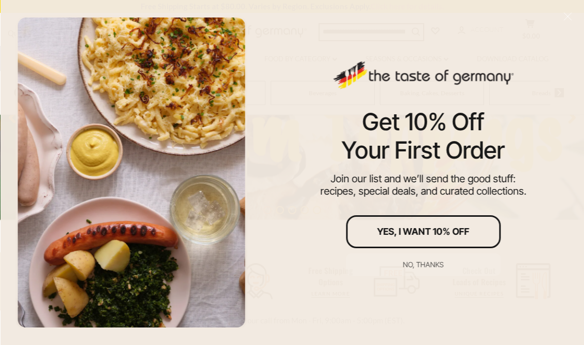
scroll to position [204, 0]
click at [432, 268] on div "No, thanks" at bounding box center [423, 264] width 41 height 7
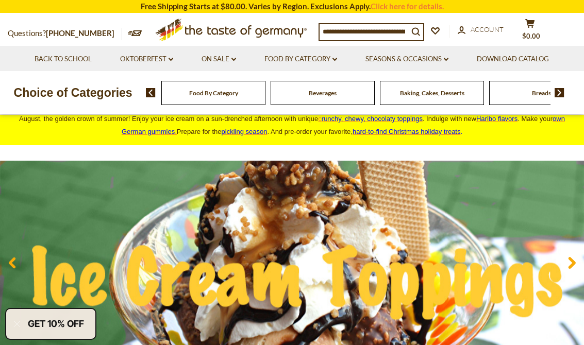
scroll to position [0, 0]
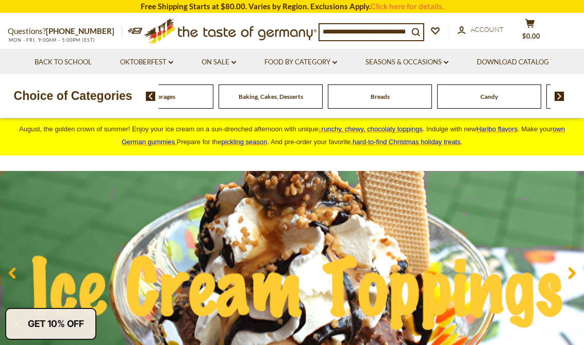
click at [175, 95] on span "Beverages" at bounding box center [161, 97] width 28 height 8
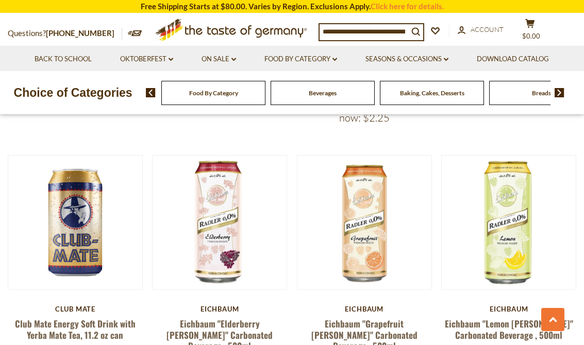
scroll to position [469, 0]
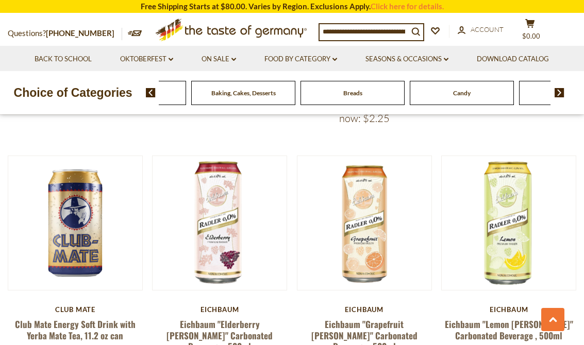
click at [77, 89] on div "Beverages" at bounding box center [25, 93] width 104 height 24
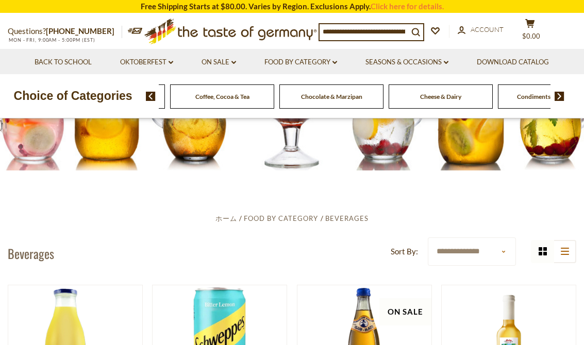
scroll to position [0, 0]
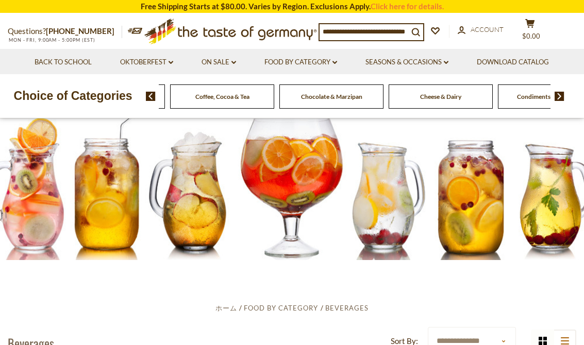
click at [147, 96] on img at bounding box center [151, 96] width 10 height 9
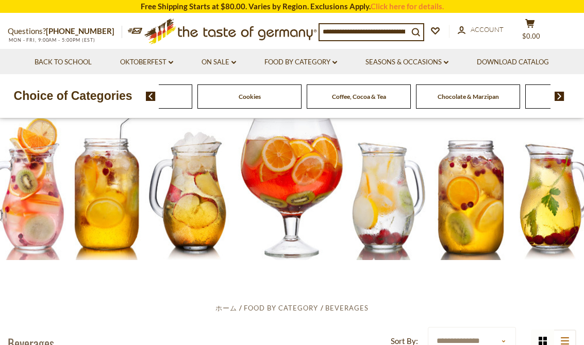
click at [148, 92] on img at bounding box center [151, 96] width 10 height 9
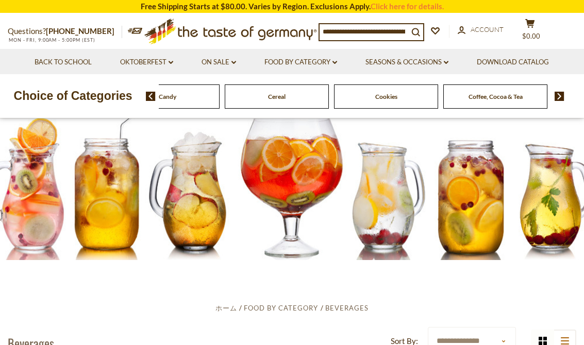
click at [148, 94] on img at bounding box center [151, 96] width 10 height 9
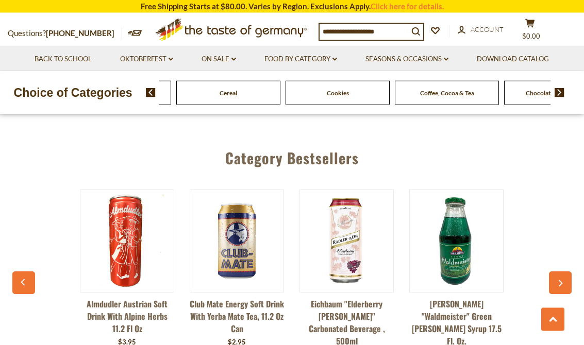
scroll to position [2212, 0]
click at [332, 57] on link "Food By Category dropdown_arrow" at bounding box center [300, 59] width 73 height 11
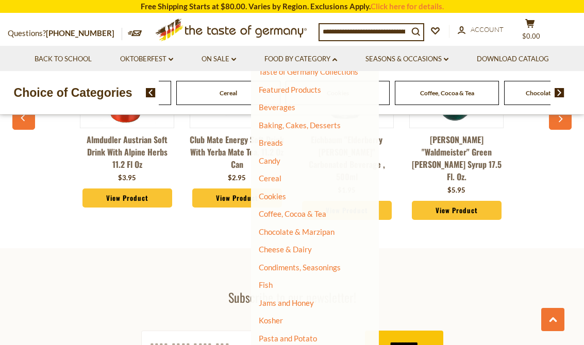
scroll to position [32, 0]
click at [277, 143] on link "Breads" at bounding box center [271, 142] width 24 height 9
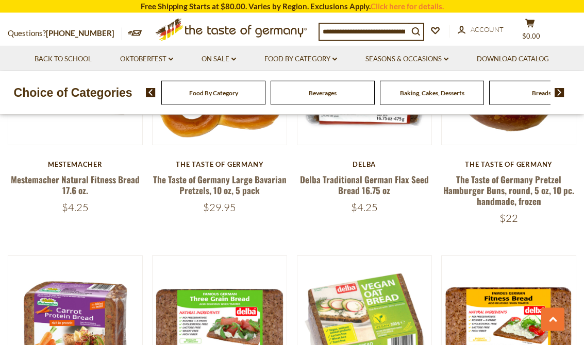
scroll to position [1304, 0]
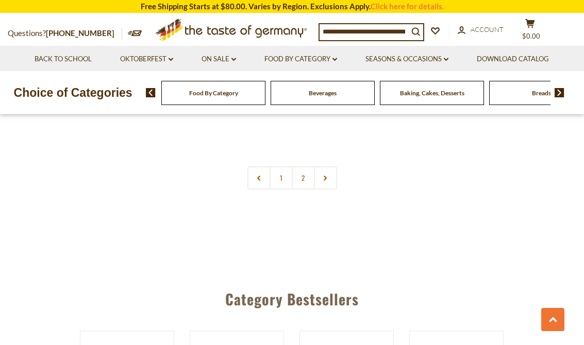
click at [329, 173] on link at bounding box center [325, 177] width 23 height 23
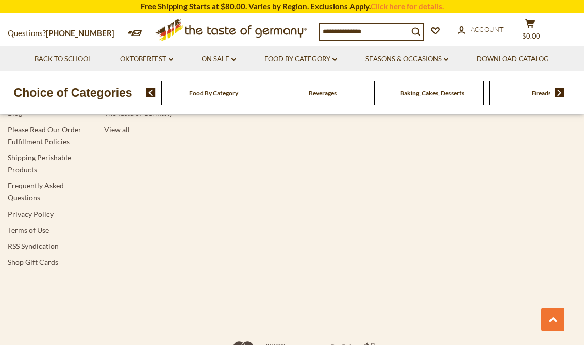
scroll to position [3052, 0]
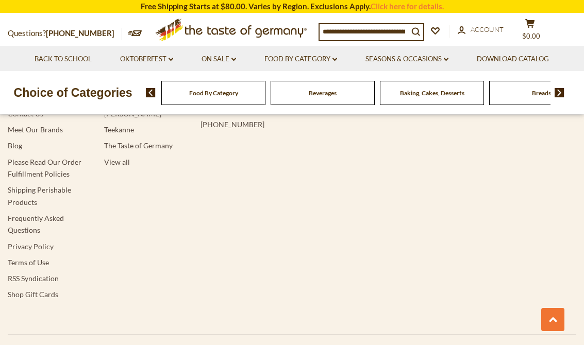
click at [333, 57] on link "Food By Category dropdown_arrow" at bounding box center [300, 59] width 73 height 11
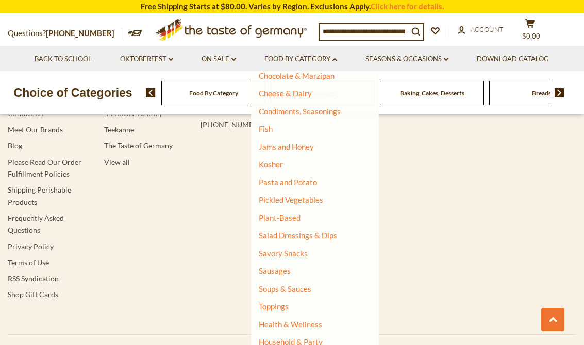
scroll to position [188, 0]
click at [287, 267] on link "Sausages" at bounding box center [275, 271] width 32 height 9
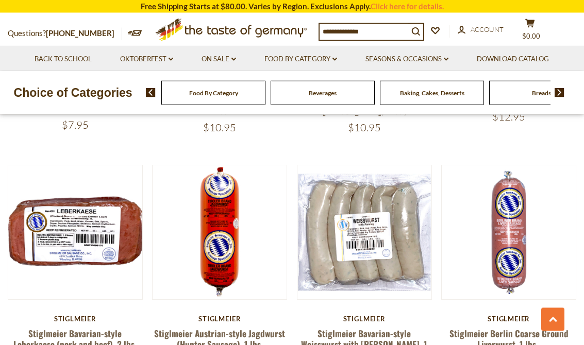
scroll to position [2186, 0]
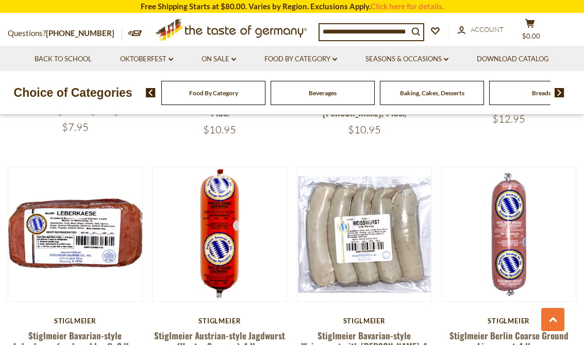
click at [53, 329] on link "Stiglmeier Bavarian-style Leberkaese (pork and beef), 2 lbs." at bounding box center [74, 341] width 123 height 24
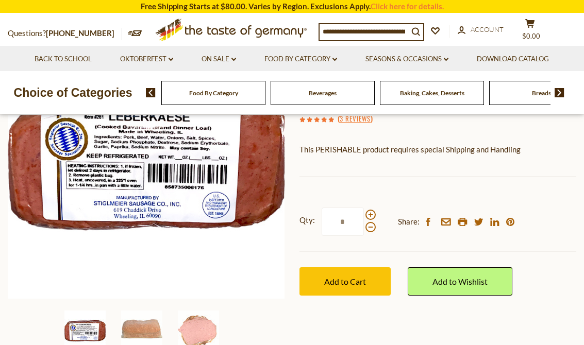
scroll to position [149, 0]
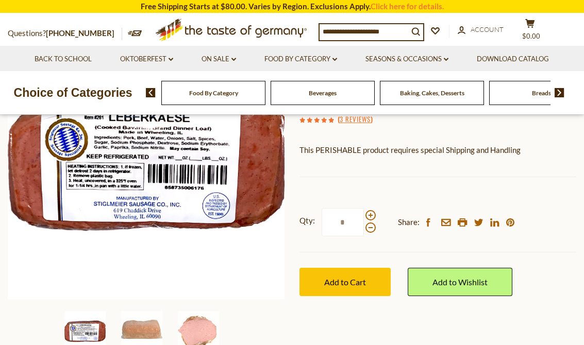
click at [144, 328] on img at bounding box center [141, 331] width 41 height 41
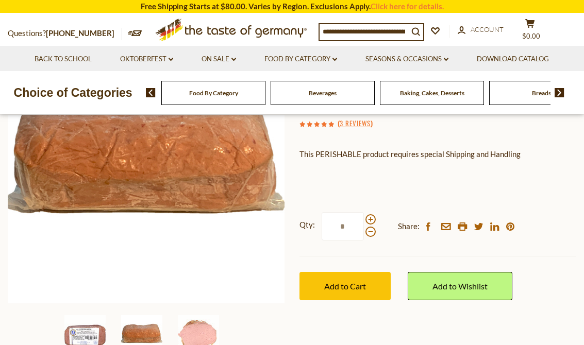
scroll to position [146, 0]
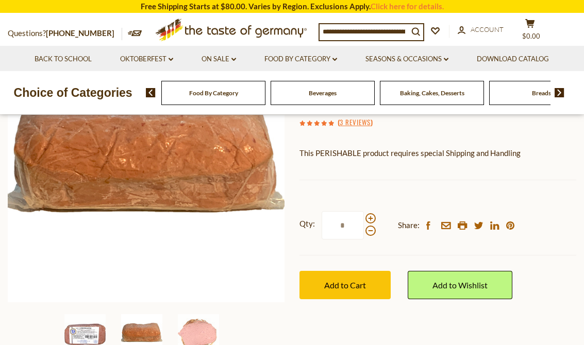
click at [204, 330] on img at bounding box center [198, 334] width 41 height 41
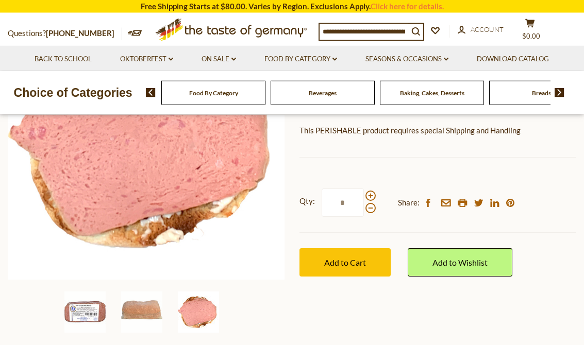
scroll to position [169, 0]
click at [79, 312] on img at bounding box center [84, 312] width 41 height 41
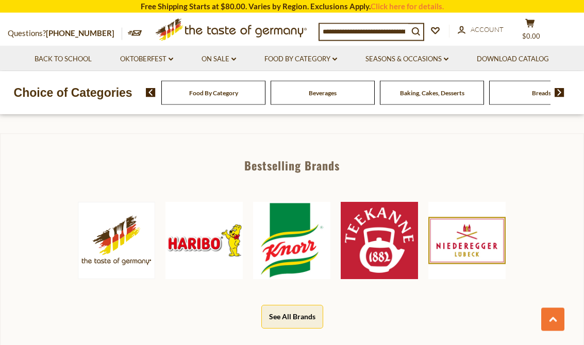
scroll to position [417, 0]
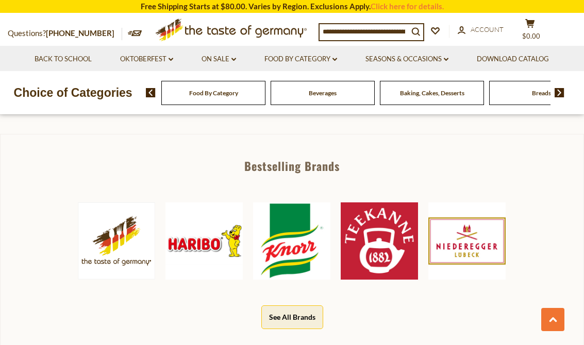
click at [290, 239] on img at bounding box center [291, 241] width 77 height 77
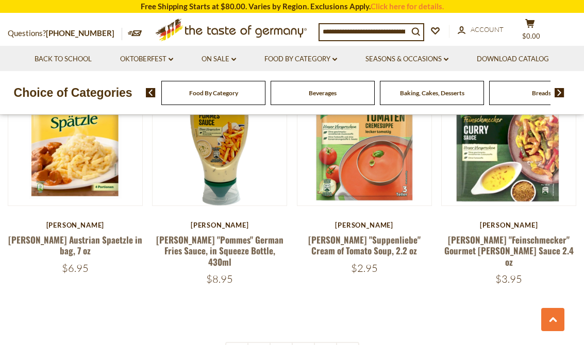
scroll to position [2099, 0]
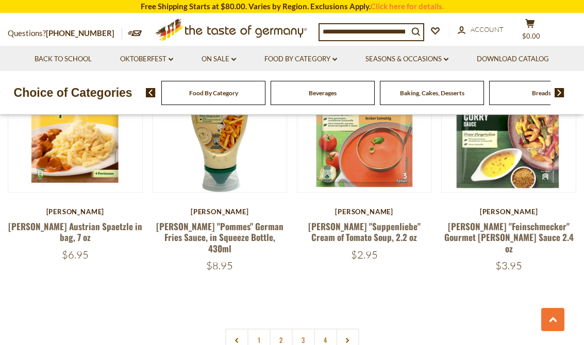
click at [279, 329] on link "2" at bounding box center [281, 340] width 23 height 23
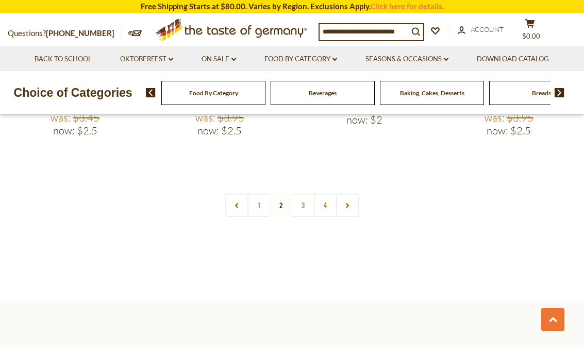
scroll to position [2211, 0]
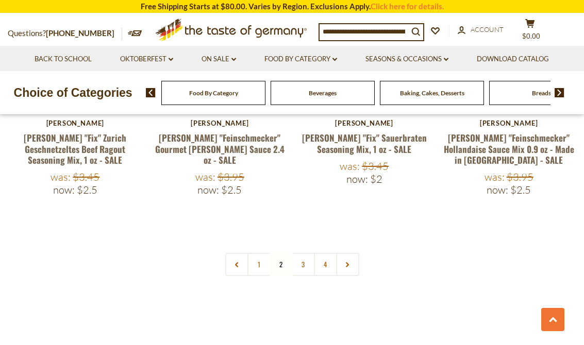
click at [304, 253] on link "3" at bounding box center [303, 264] width 23 height 23
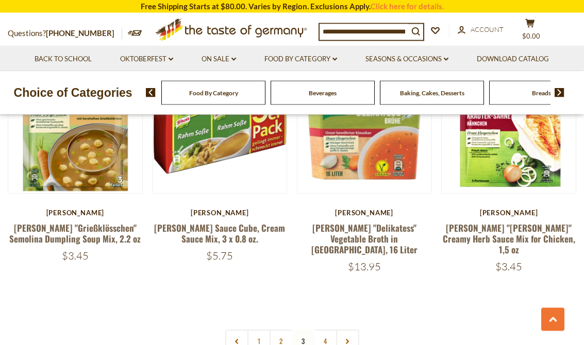
scroll to position [2147, 0]
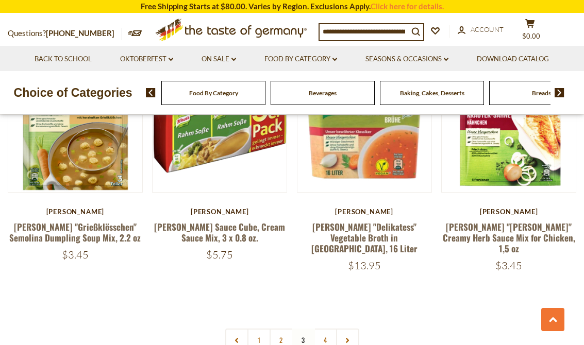
click at [325, 329] on link "4" at bounding box center [325, 340] width 23 height 23
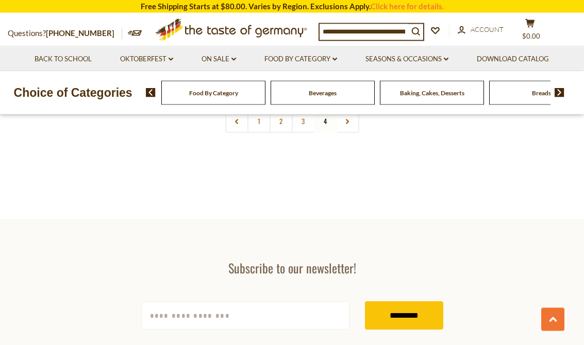
scroll to position [1573, 0]
